Goal: Information Seeking & Learning: Check status

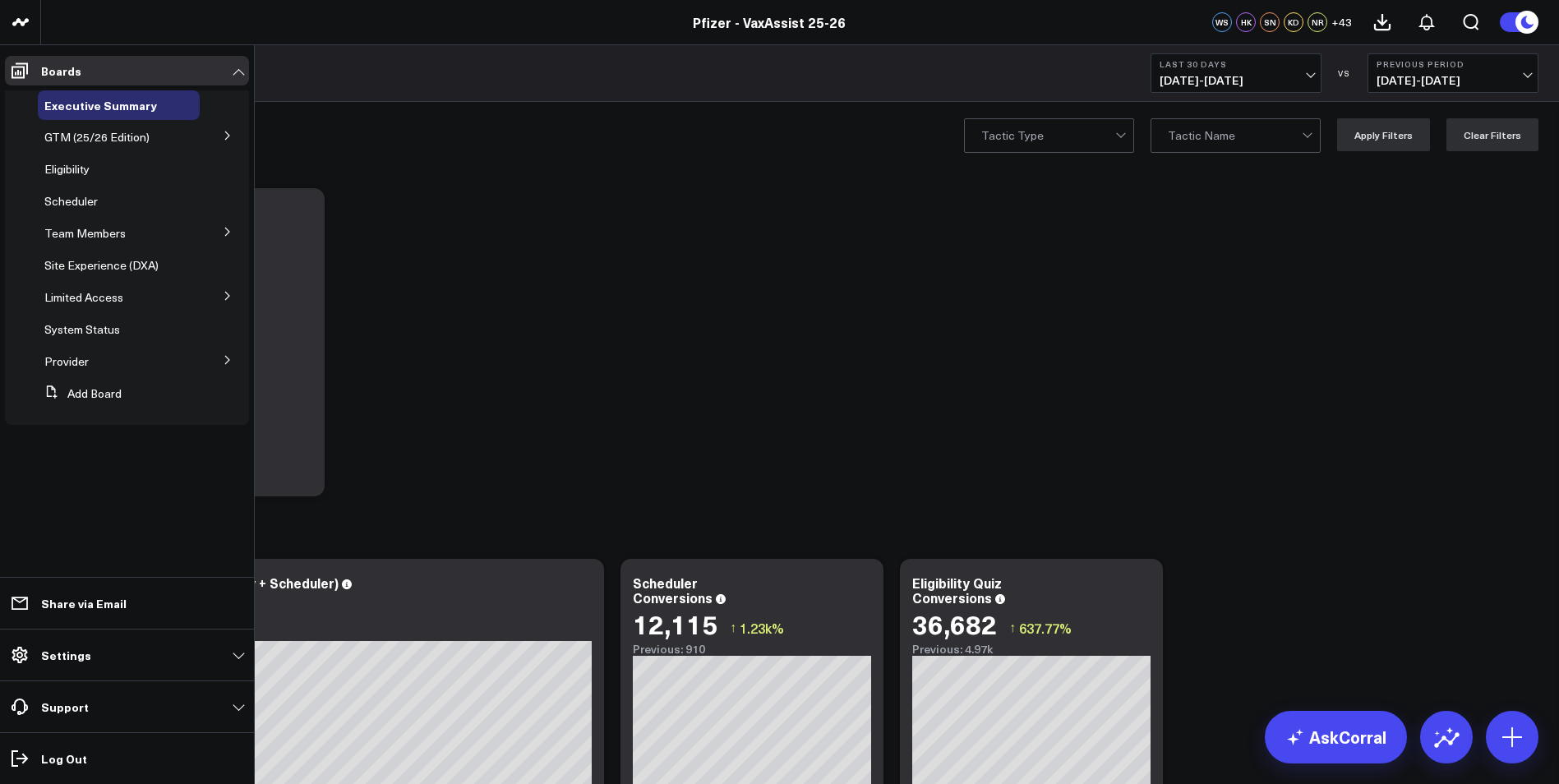
click at [29, 480] on ul "Boards Executive Summary GTM (25/26 Edition) Portfolio [MEDICAL_DATA] RSV RSV M…" at bounding box center [127, 414] width 254 height 739
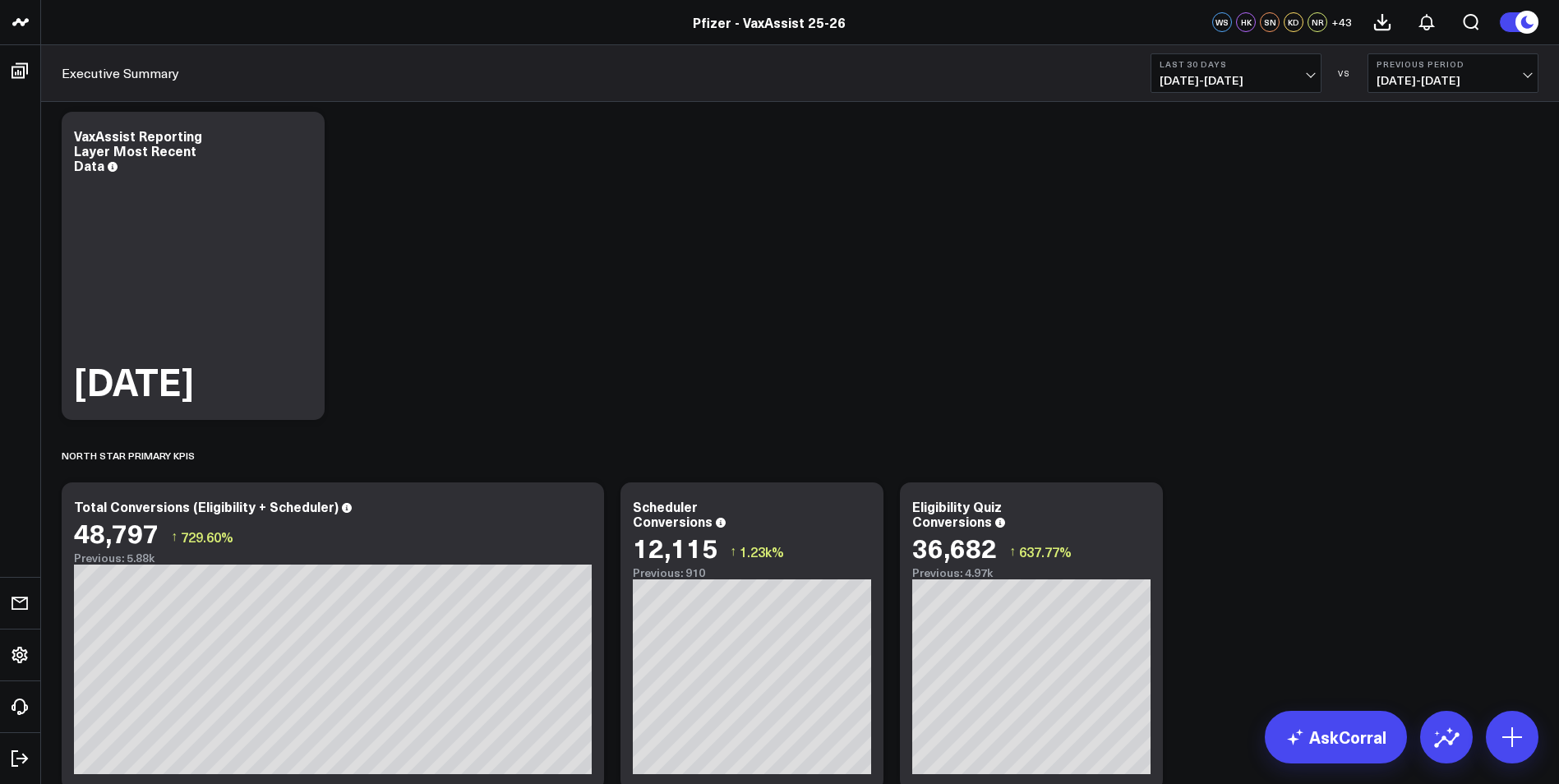
scroll to position [411, 0]
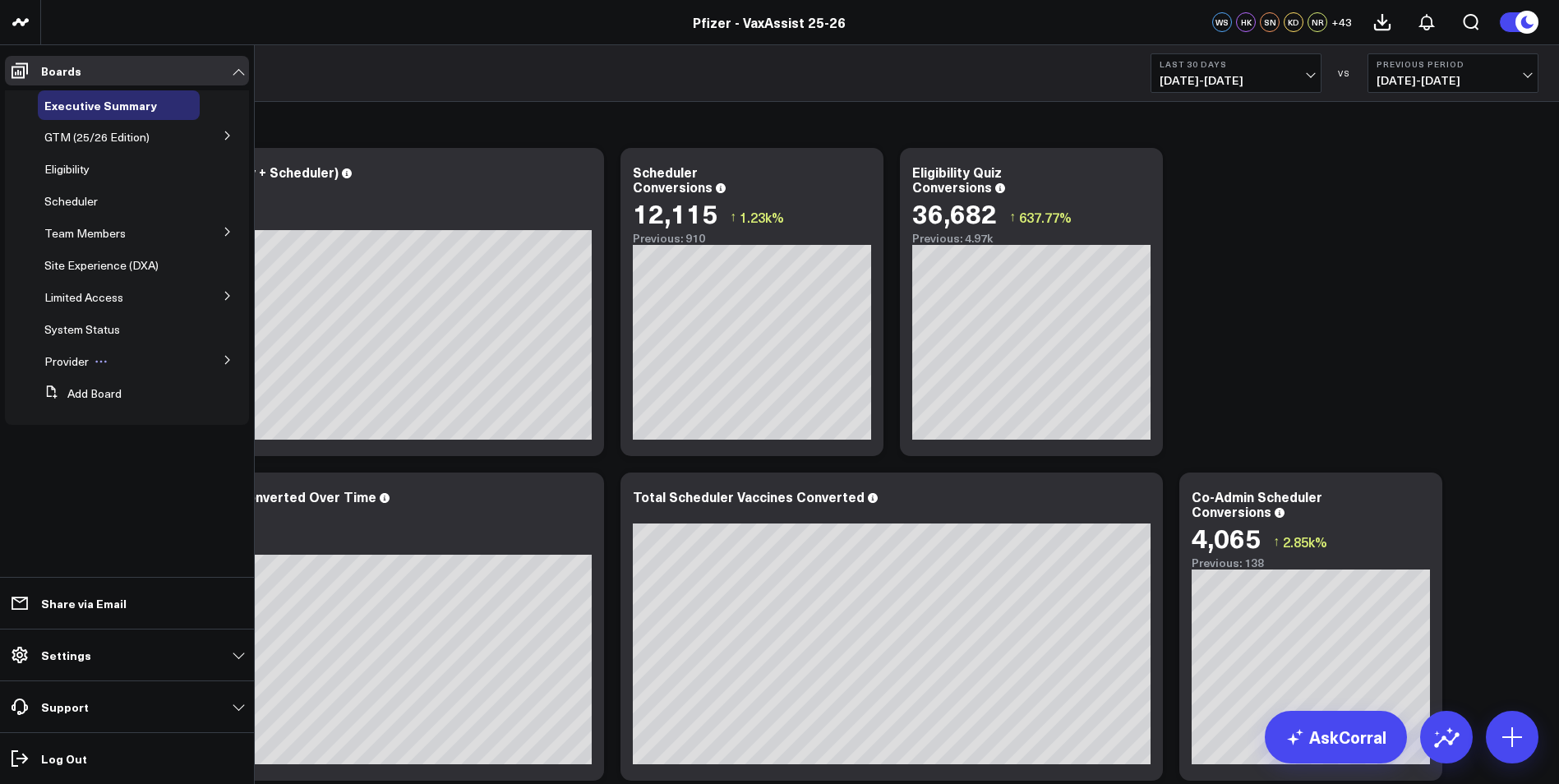
click at [65, 359] on span "Provider" at bounding box center [66, 361] width 44 height 16
click at [222, 359] on button at bounding box center [227, 358] width 42 height 25
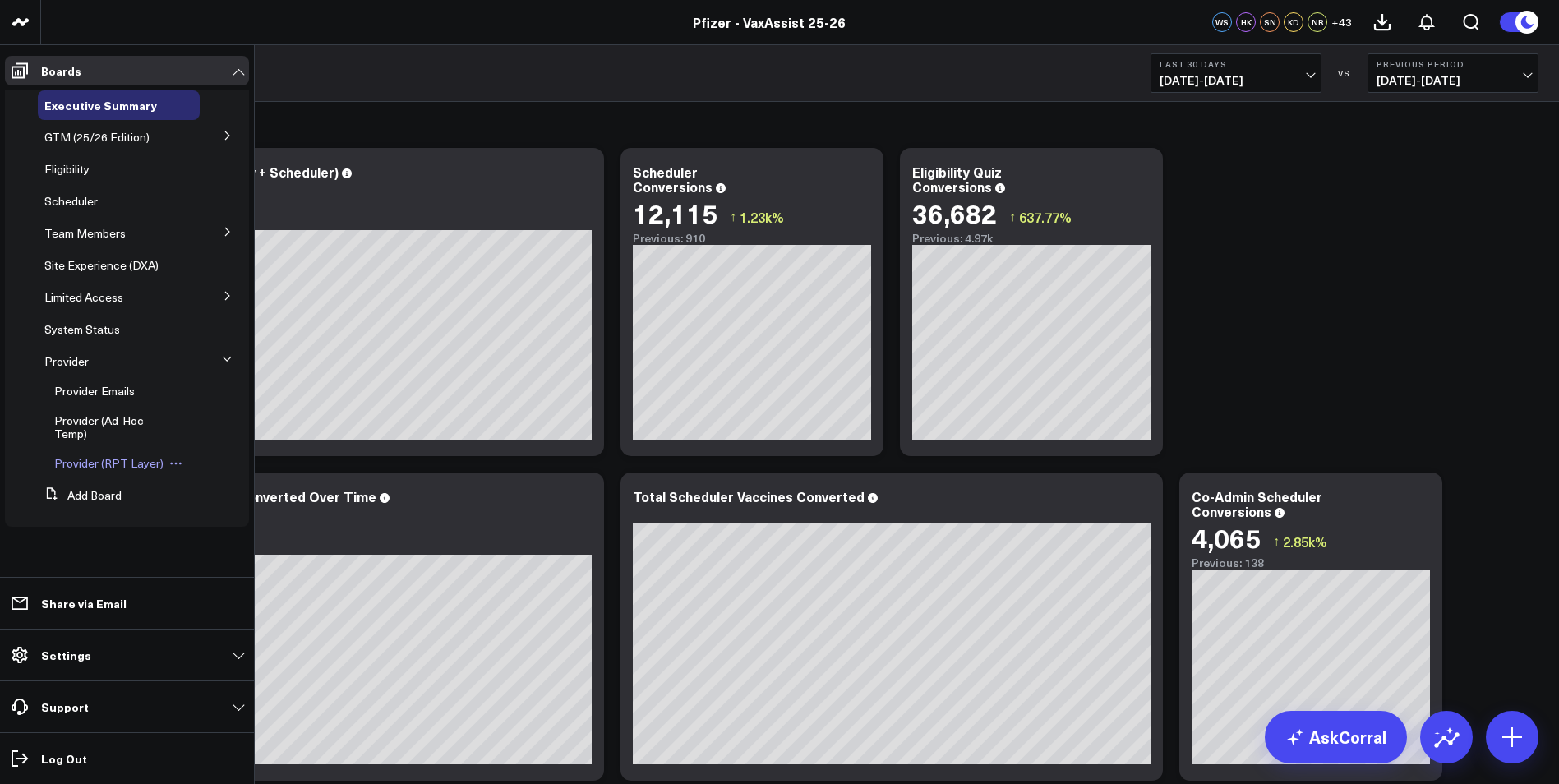
click at [91, 459] on span "Provider (RPT Layer)" at bounding box center [108, 463] width 109 height 16
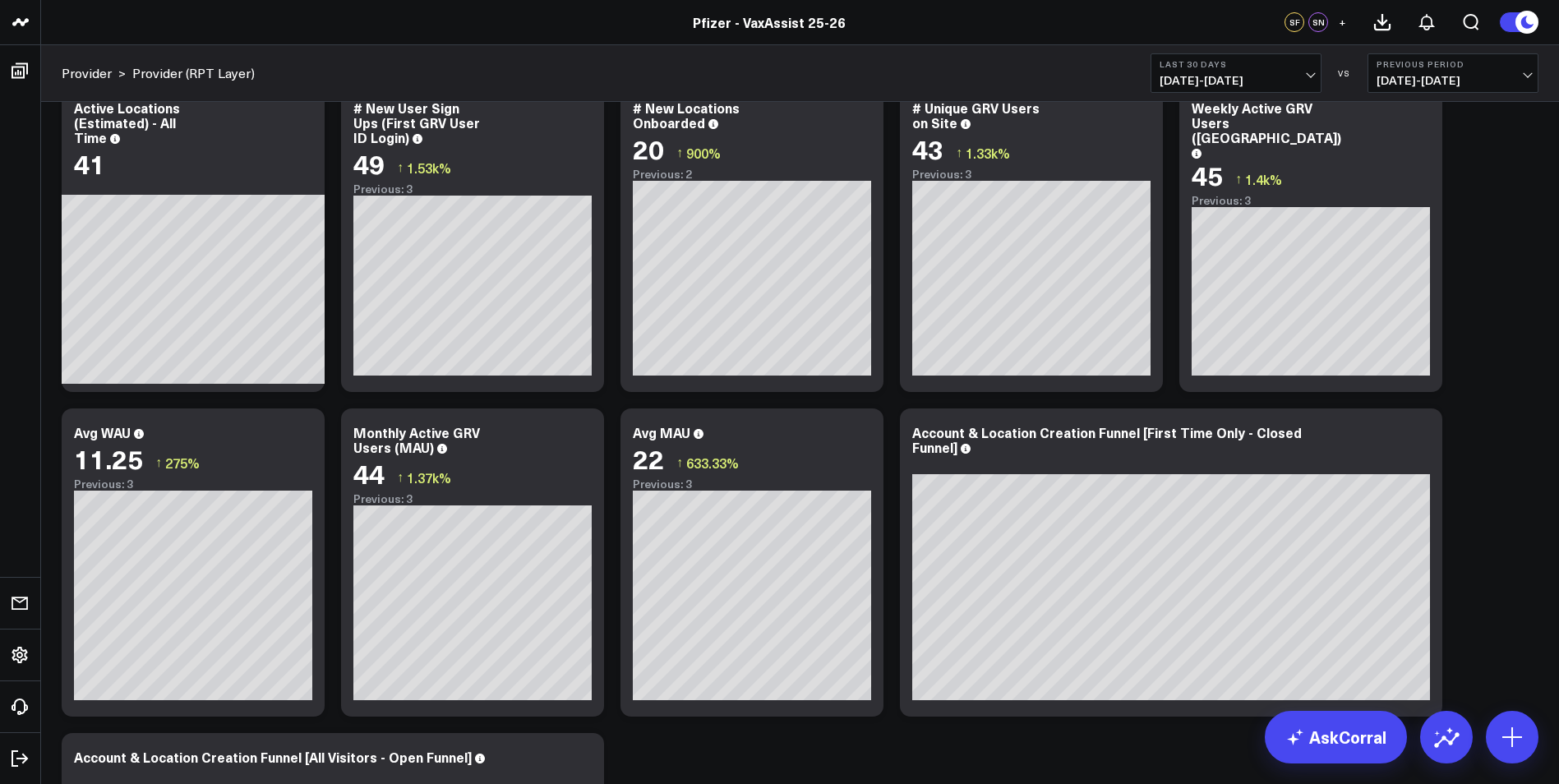
scroll to position [247, 0]
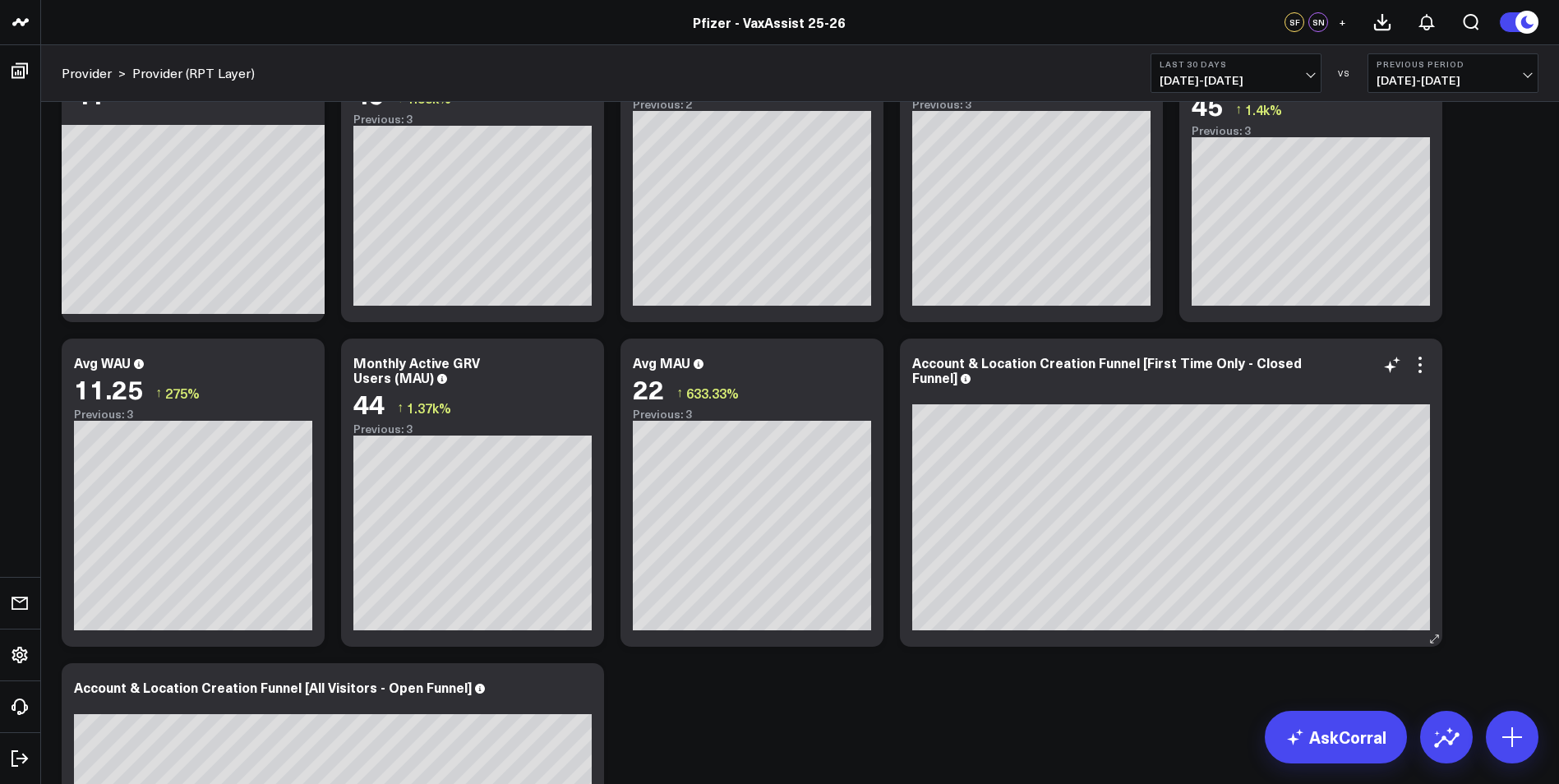
scroll to position [164, 0]
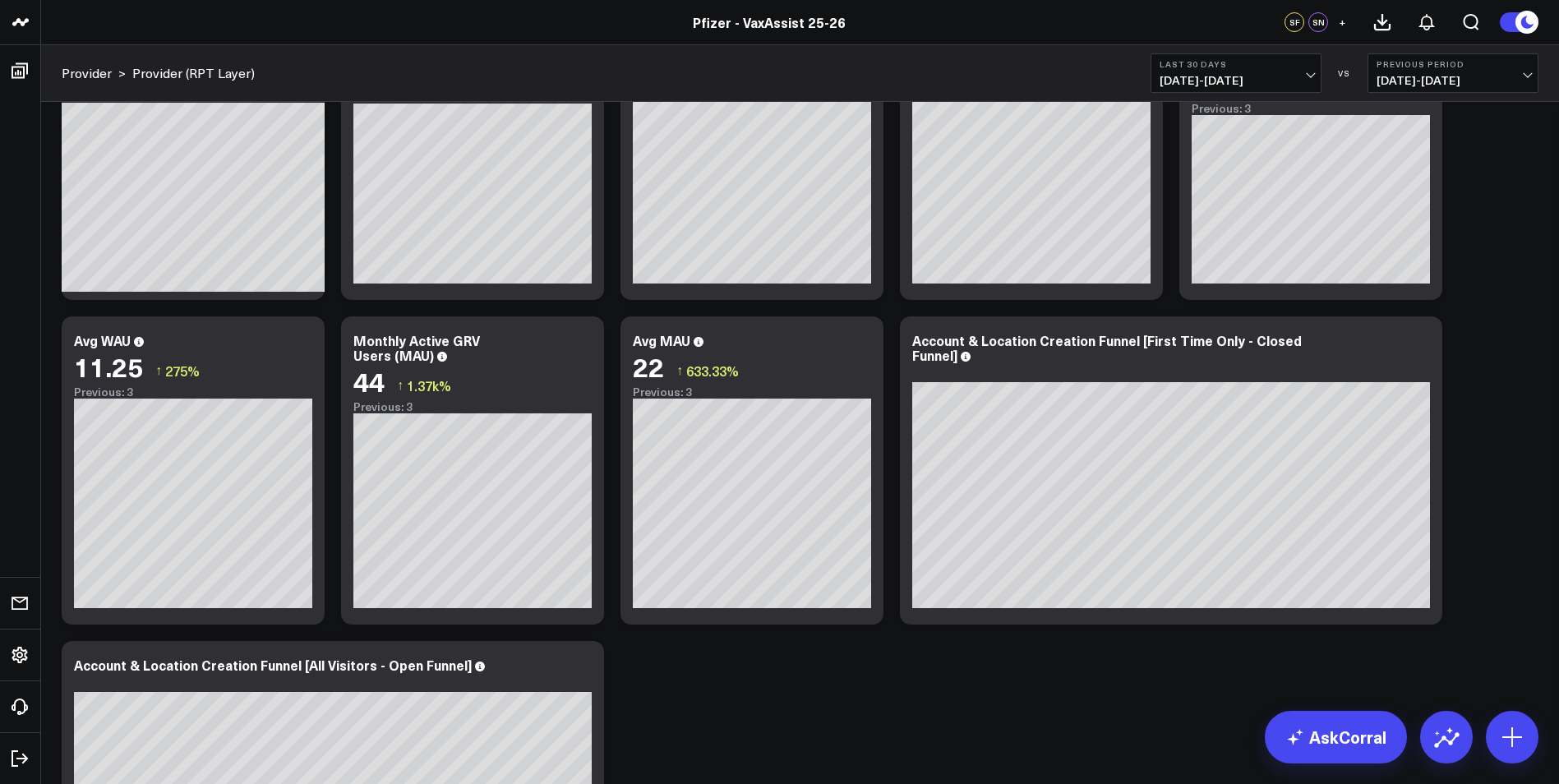
click at [1280, 62] on b "Last 30 Days" at bounding box center [1236, 64] width 153 height 10
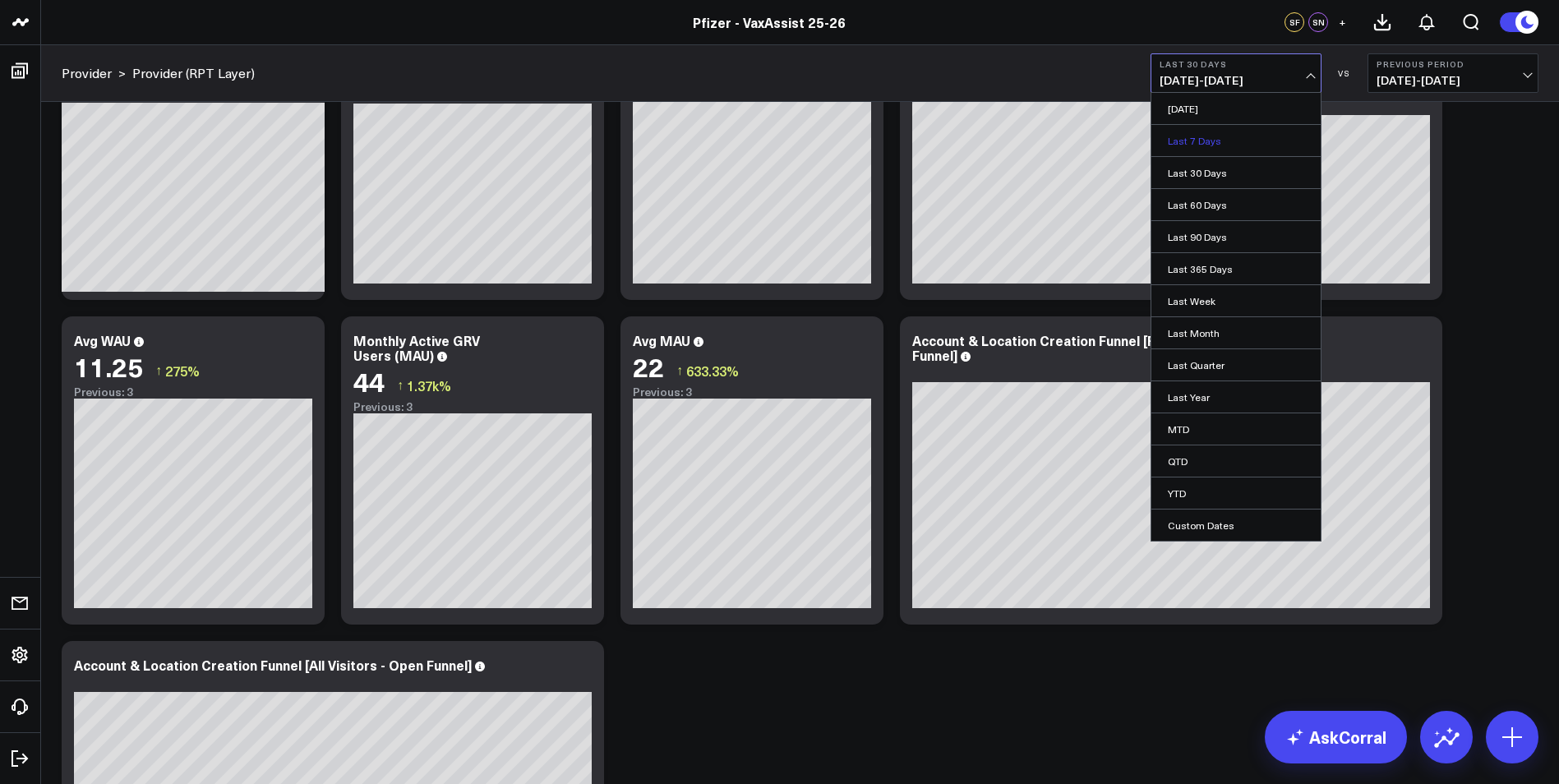
click at [1220, 133] on link "Last 7 Days" at bounding box center [1236, 141] width 169 height 31
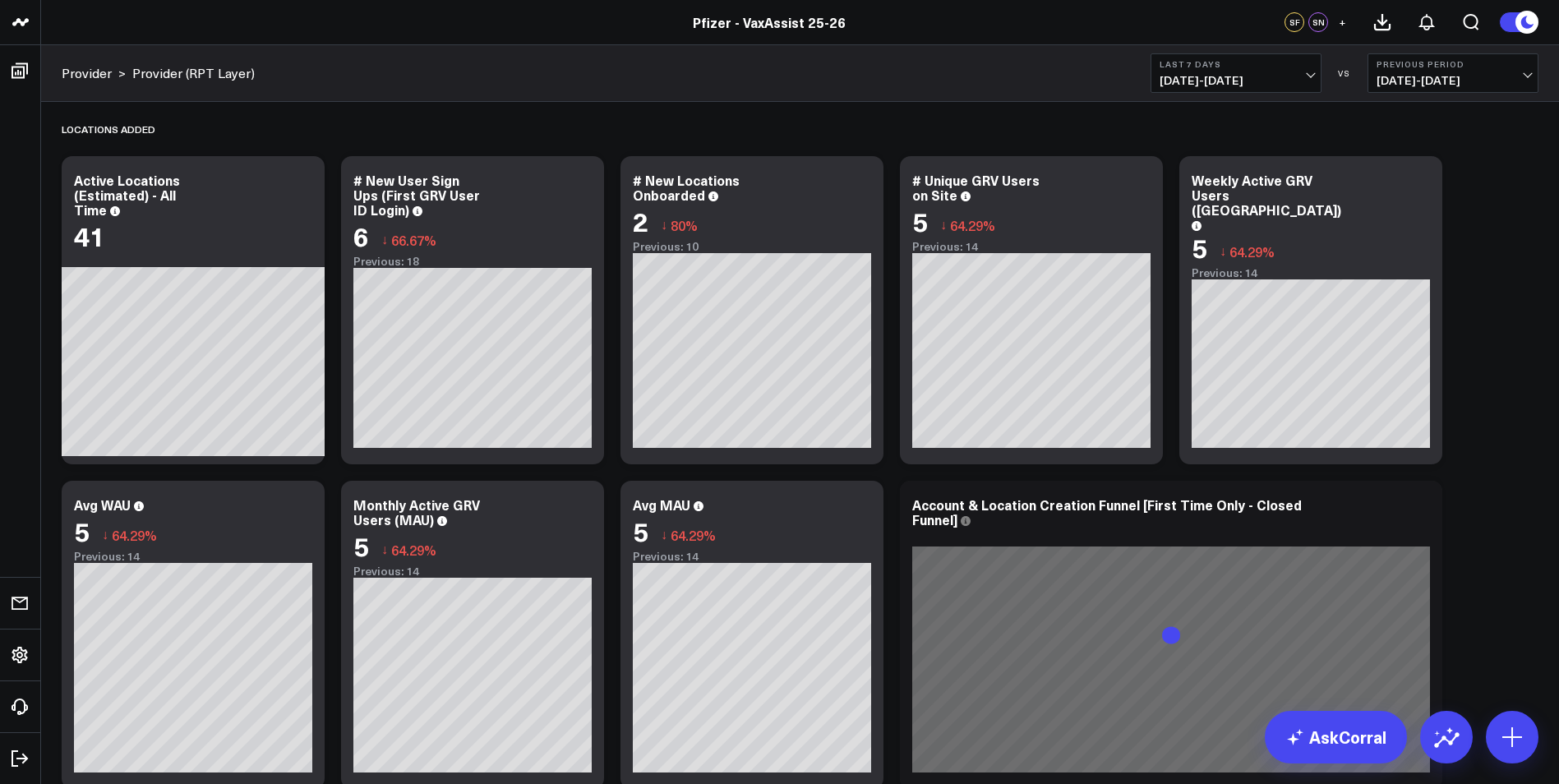
click at [1469, 74] on span "[DATE] - [DATE]" at bounding box center [1453, 80] width 153 height 13
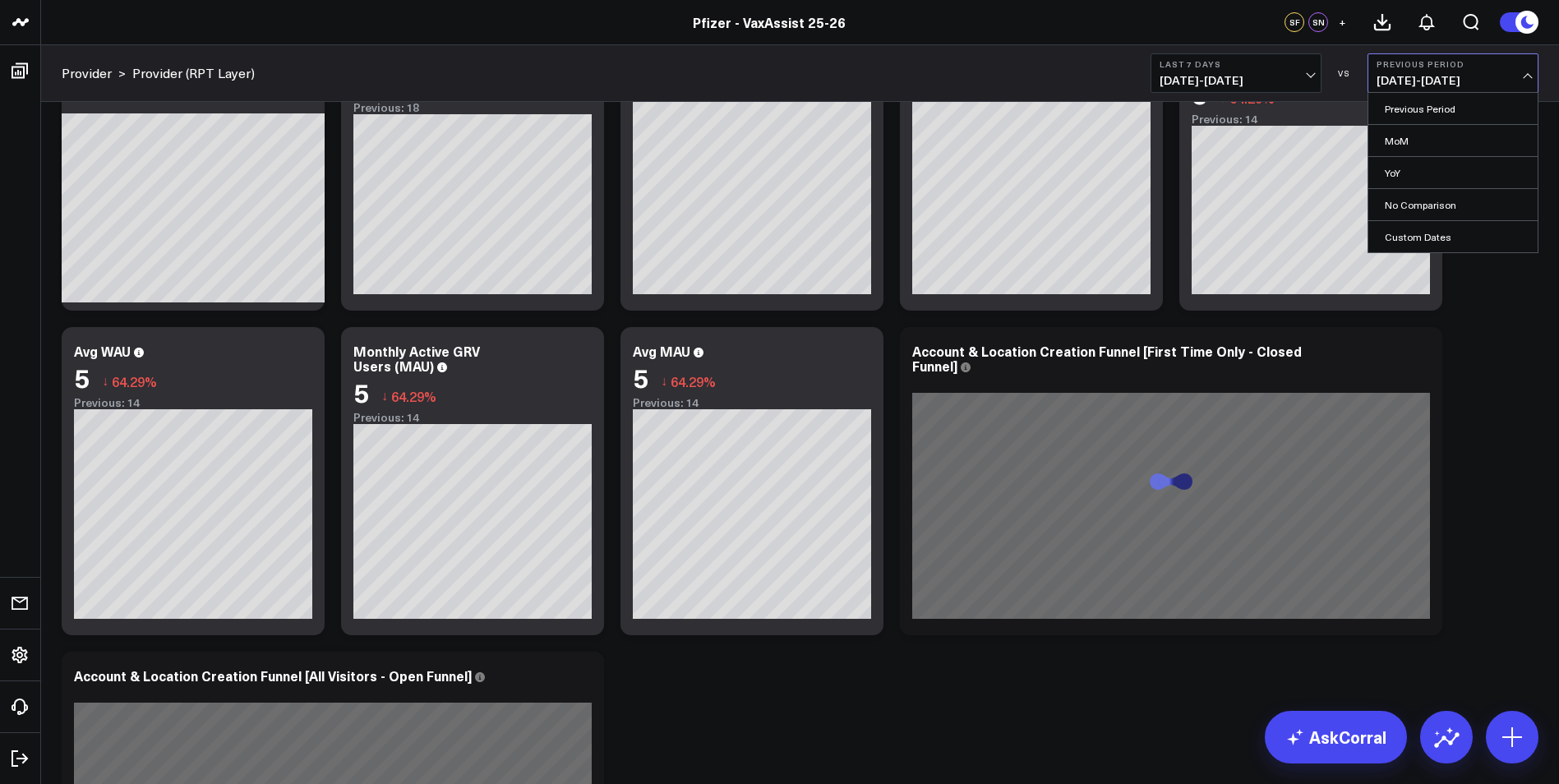
scroll to position [329, 0]
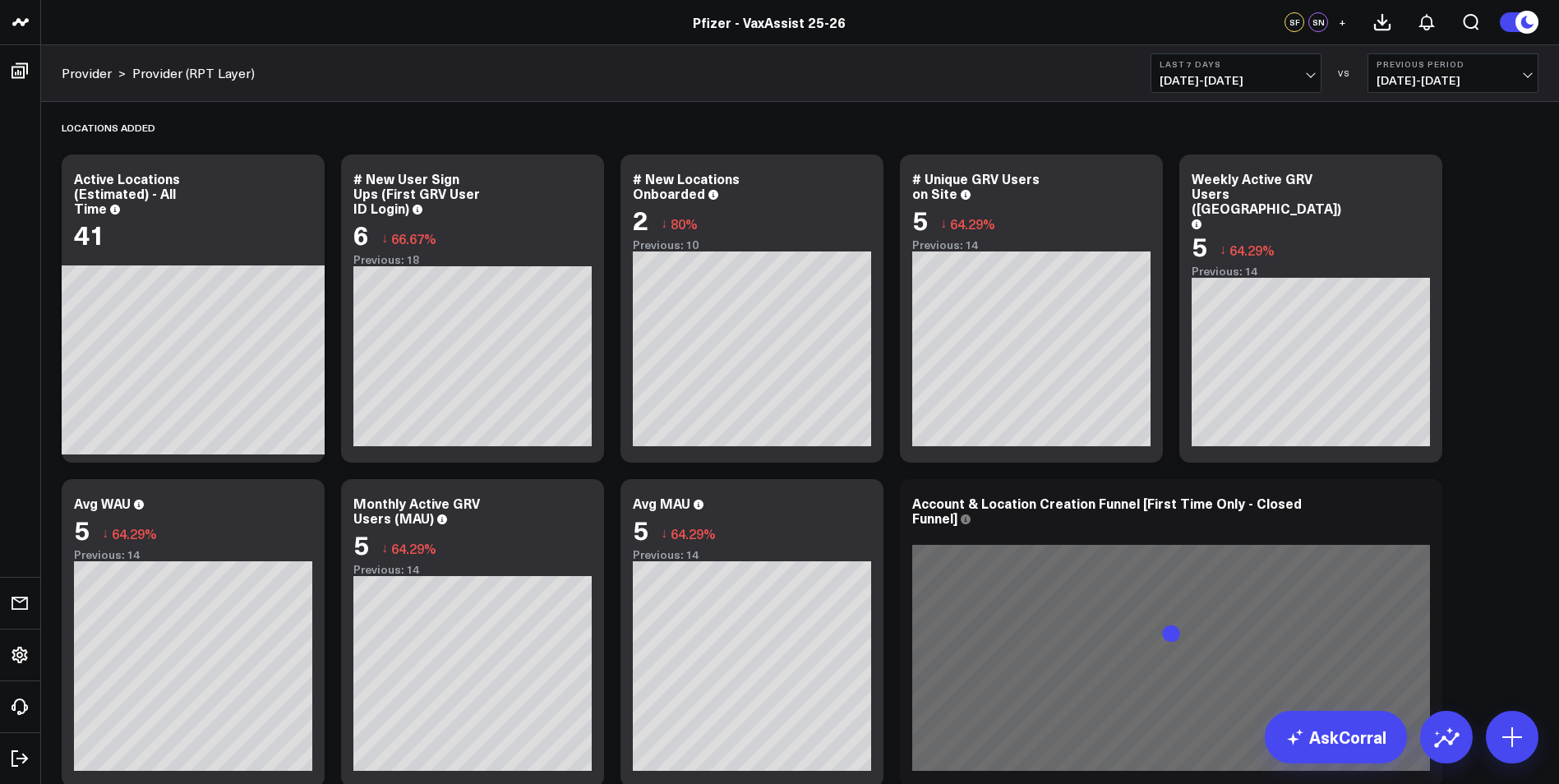
scroll to position [0, 0]
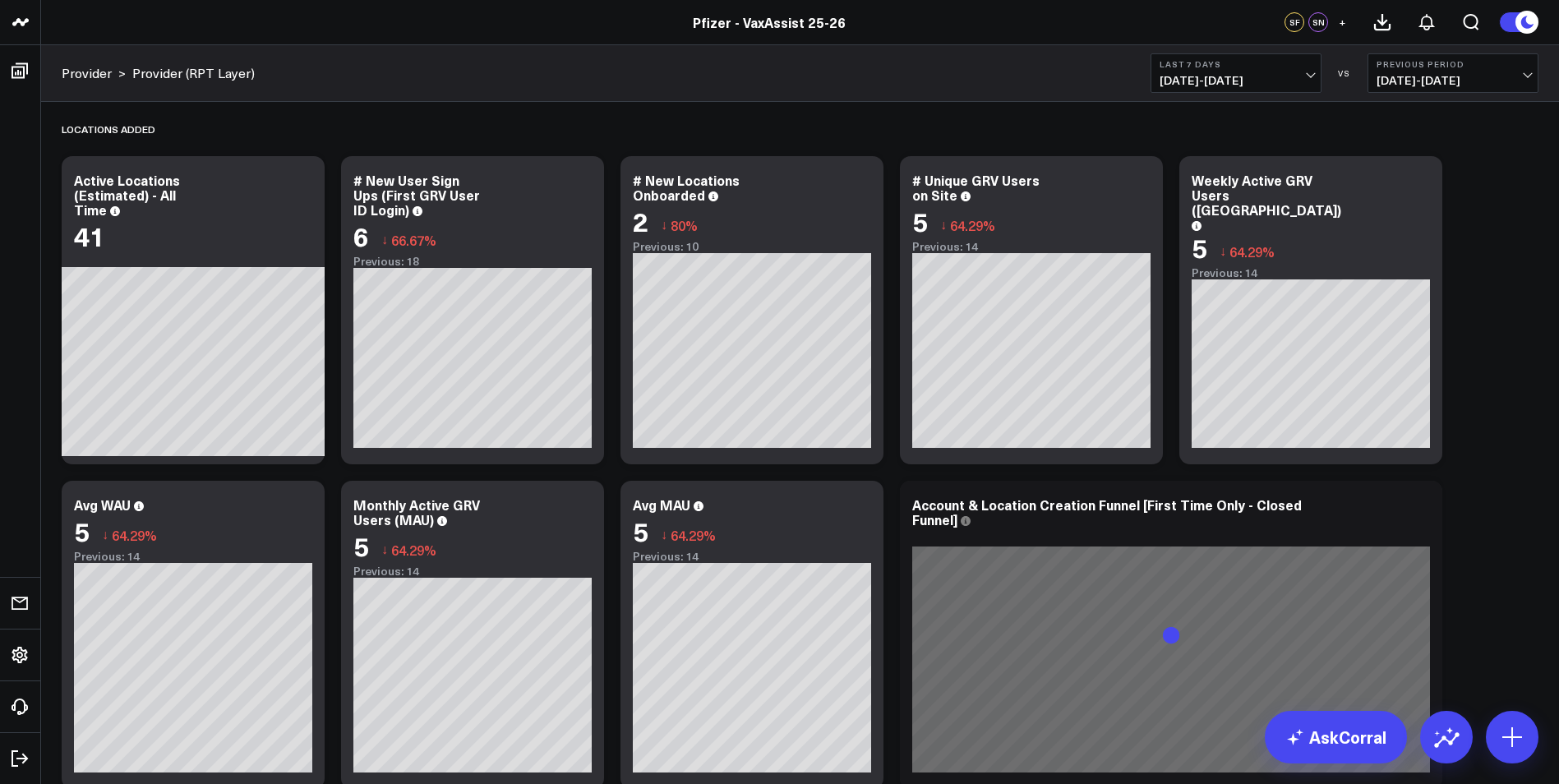
click at [1255, 81] on span "[DATE] - [DATE]" at bounding box center [1236, 80] width 153 height 13
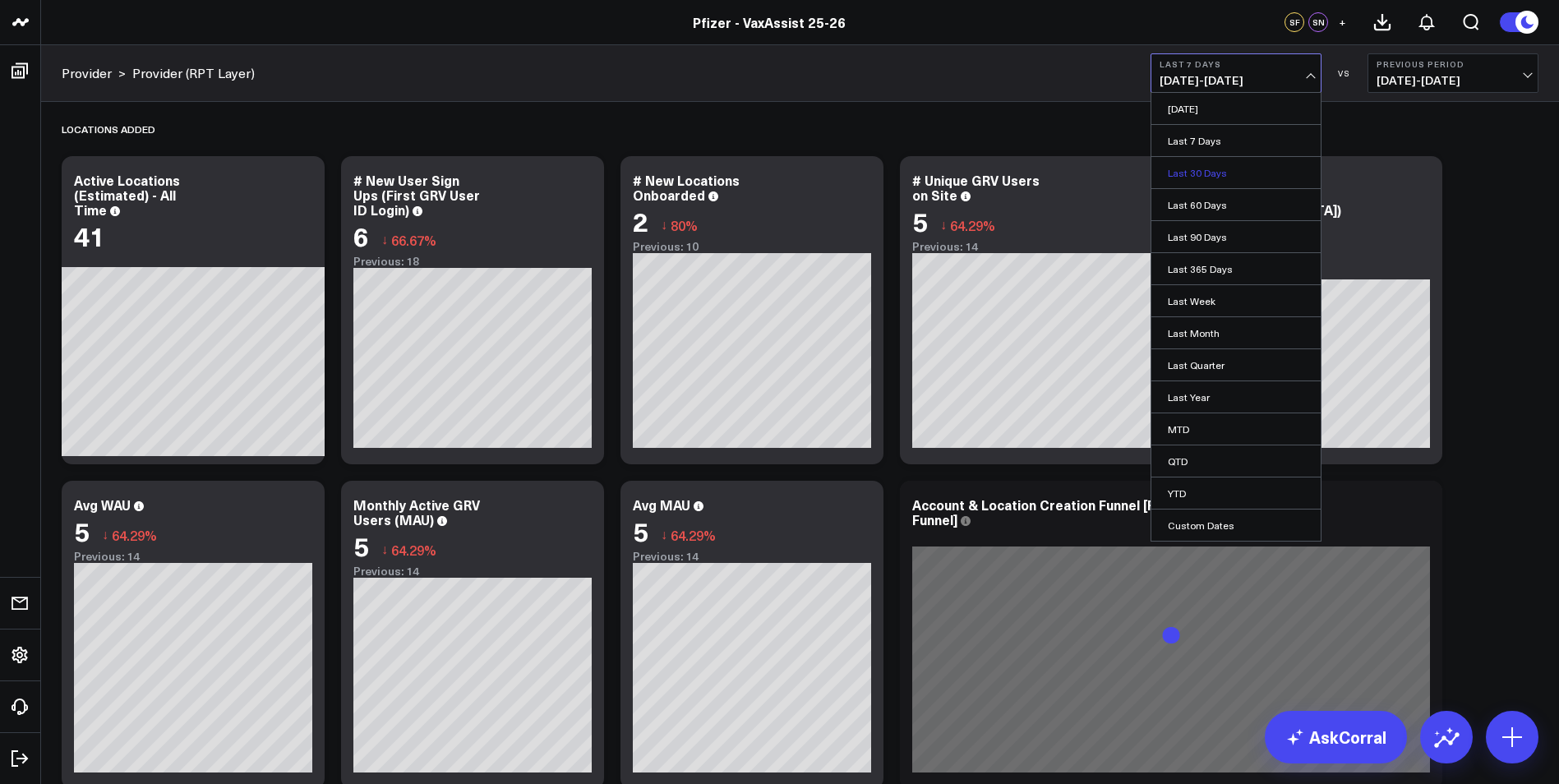
click at [1239, 168] on link "Last 30 Days" at bounding box center [1236, 173] width 169 height 31
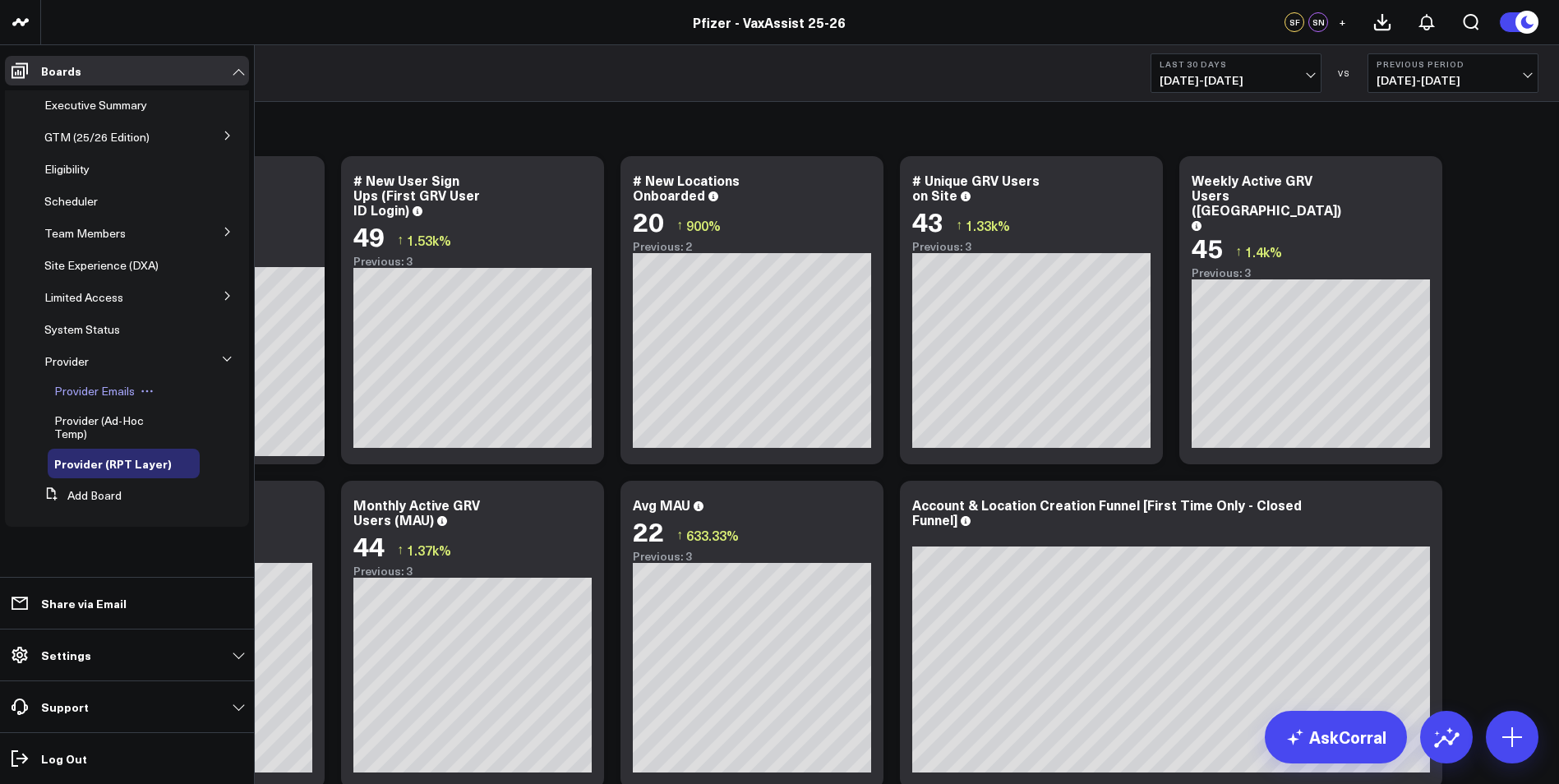
click at [88, 383] on span "Provider Emails" at bounding box center [94, 391] width 81 height 16
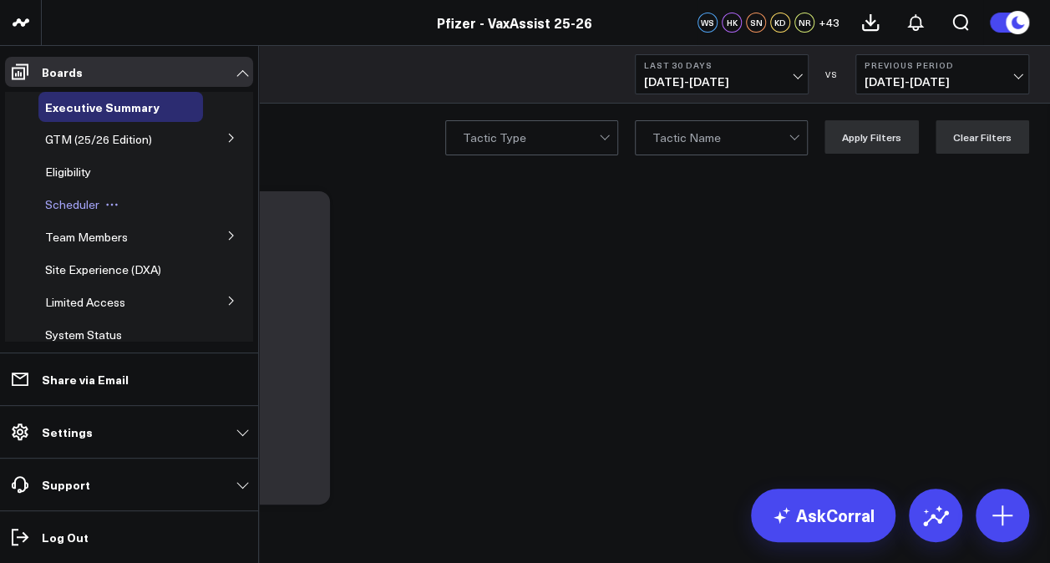
click at [70, 205] on span "Scheduler" at bounding box center [72, 204] width 54 height 16
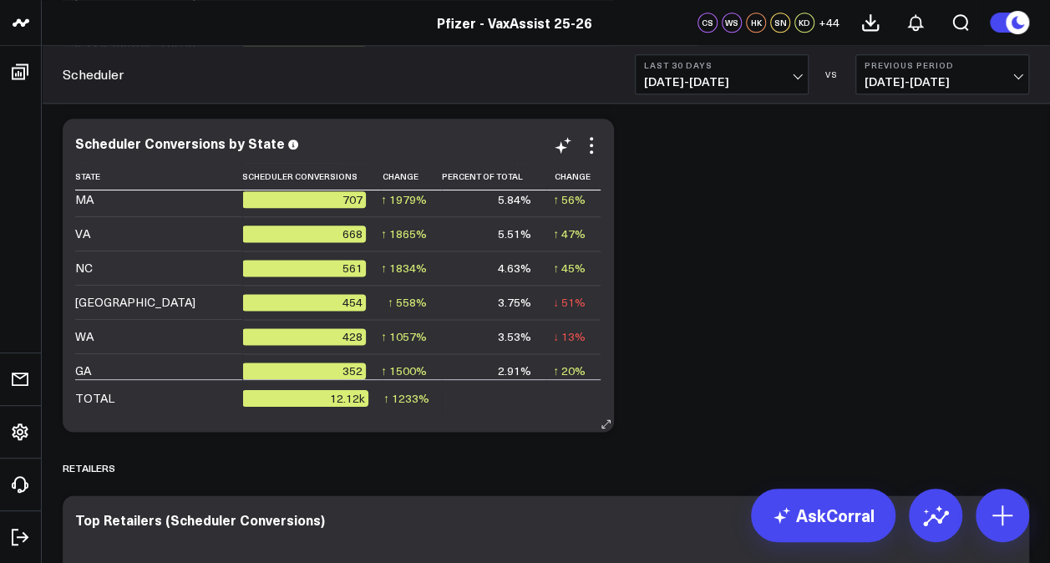
scroll to position [167, 0]
